Goal: Task Accomplishment & Management: Manage account settings

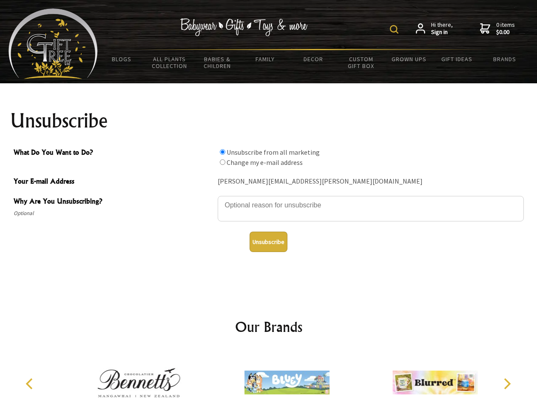
click at [395, 29] on img at bounding box center [394, 29] width 8 height 8
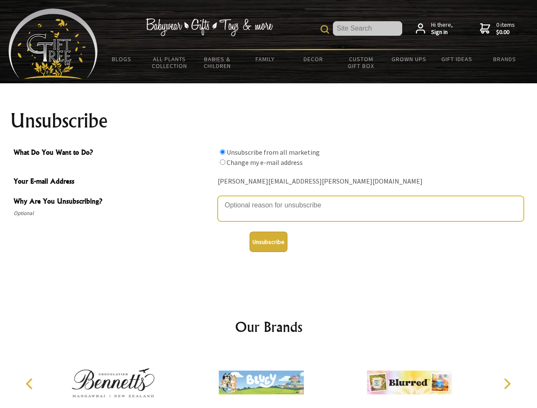
click at [268, 199] on textarea "Why Are You Unsubscribing?" at bounding box center [371, 208] width 306 height 25
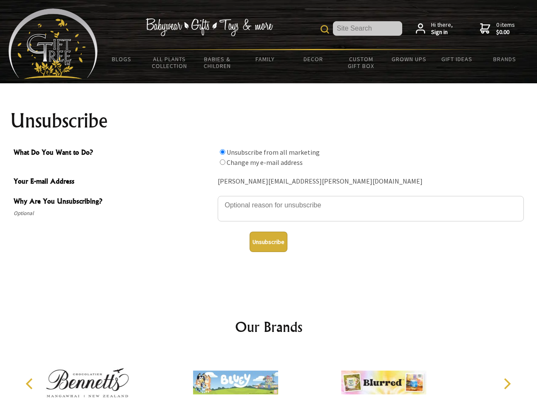
click at [222, 152] on input "What Do You Want to Do?" at bounding box center [223, 152] width 6 height 6
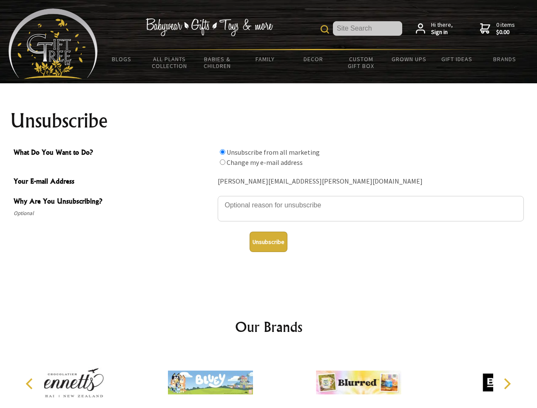
click at [222, 162] on input "What Do You Want to Do?" at bounding box center [223, 162] width 6 height 6
radio input "true"
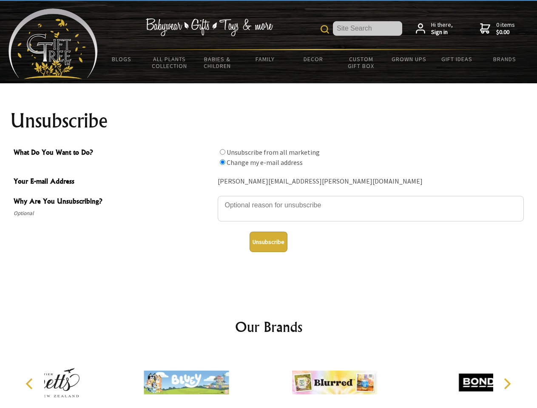
click at [268, 242] on button "Unsubscribe" at bounding box center [268, 242] width 38 height 20
click at [31, 384] on icon "Previous" at bounding box center [30, 383] width 11 height 11
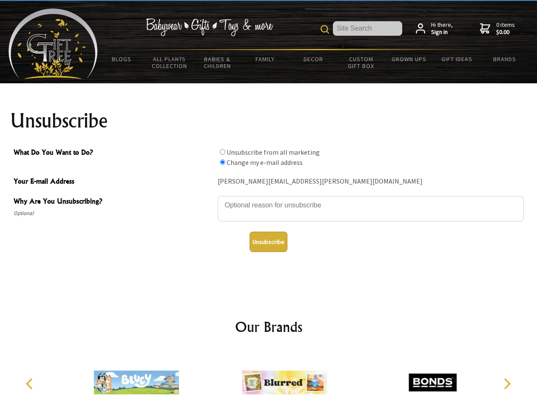
click at [506, 384] on icon "Next" at bounding box center [505, 383] width 11 height 11
